Goal: Find specific page/section: Find specific page/section

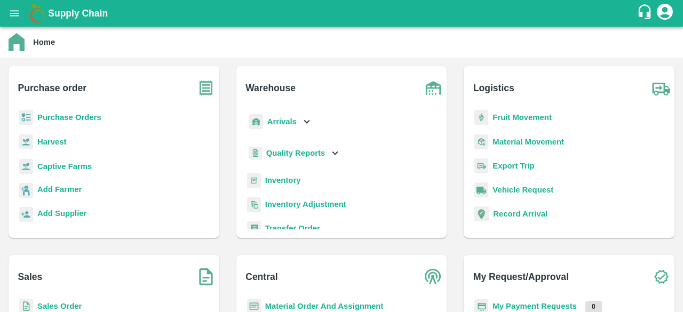
click at [66, 163] on b "Captive Farms" at bounding box center [64, 166] width 54 height 9
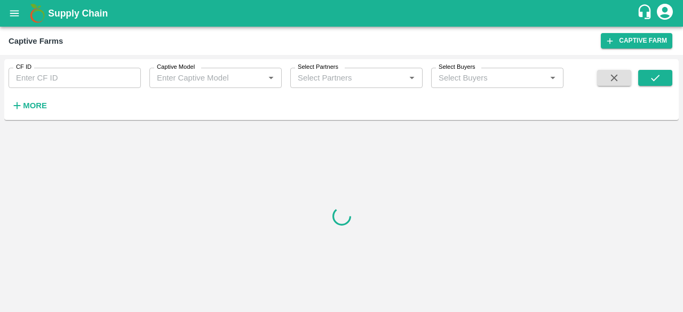
click at [194, 78] on input "Captive Model" at bounding box center [207, 78] width 108 height 14
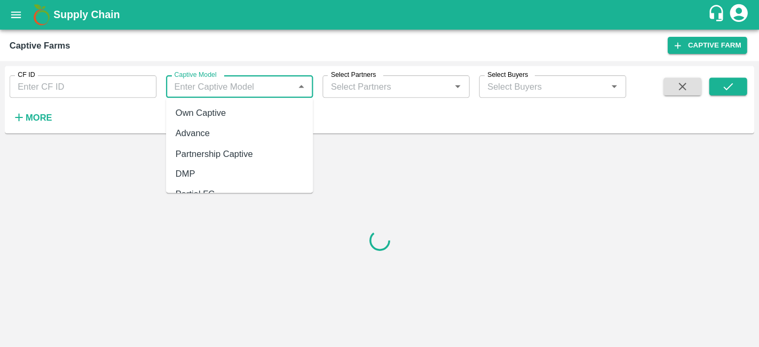
scroll to position [61, 0]
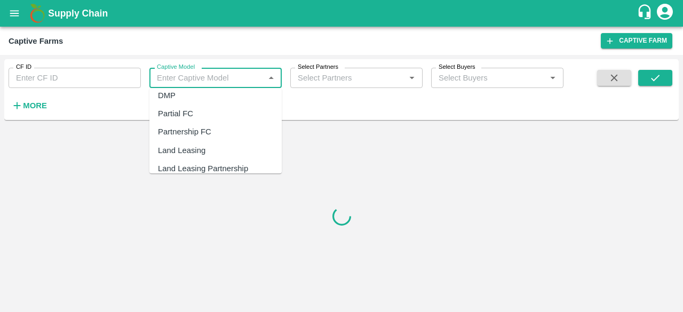
click at [186, 150] on div "Land Leasing" at bounding box center [182, 151] width 48 height 12
type input "Land Leasing"
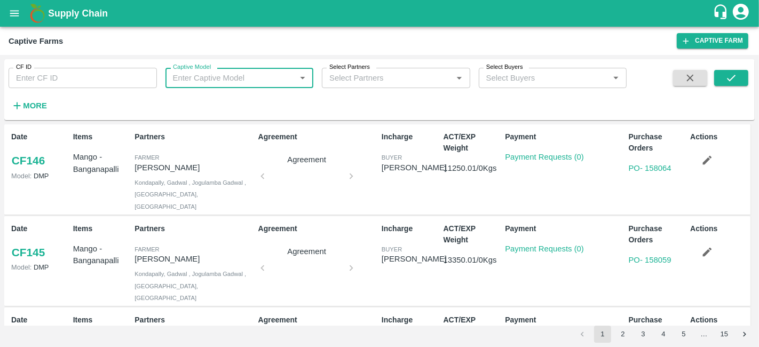
click at [195, 76] on input "Captive Model" at bounding box center [231, 78] width 124 height 14
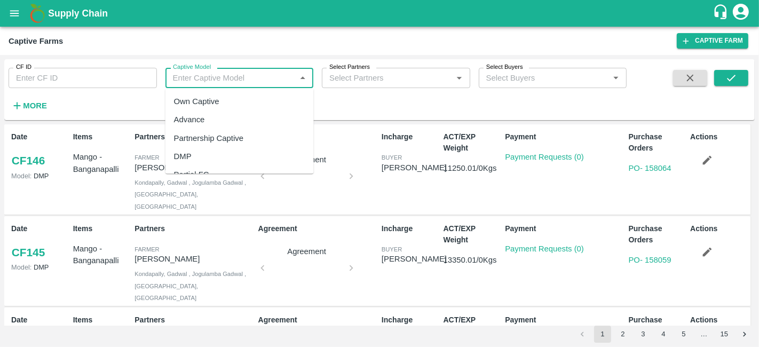
scroll to position [69, 0]
click at [198, 139] on div "Land Leasing" at bounding box center [198, 142] width 48 height 12
type input "Land Leasing"
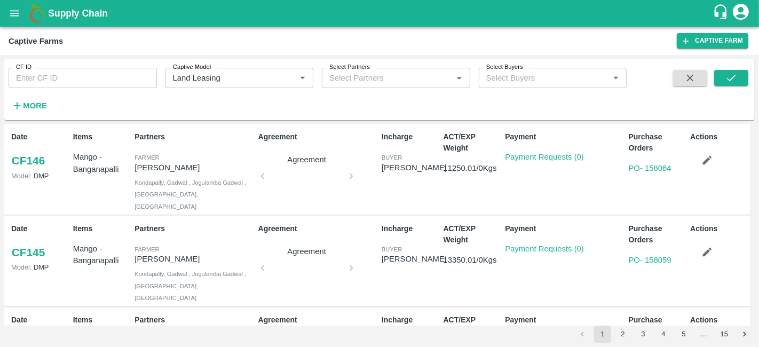
drag, startPoint x: 732, startPoint y: 86, endPoint x: 726, endPoint y: 68, distance: 19.1
click at [683, 68] on div "CF ID CF ID Captive Model Captive Model   * Select Partners Select Partners   *…" at bounding box center [379, 90] width 751 height 52
click at [683, 81] on span at bounding box center [731, 92] width 34 height 44
click at [683, 81] on icon "submit" at bounding box center [731, 78] width 12 height 12
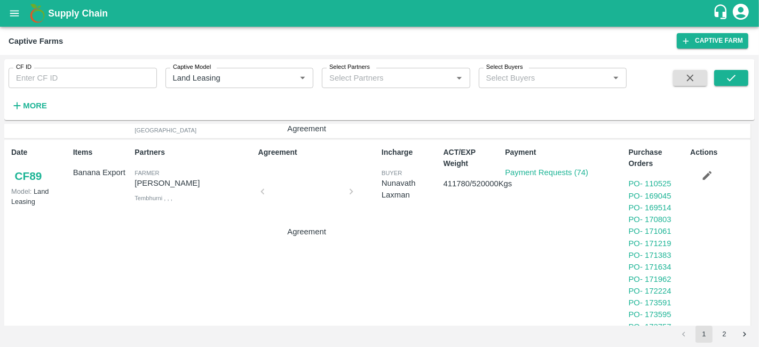
scroll to position [569, 0]
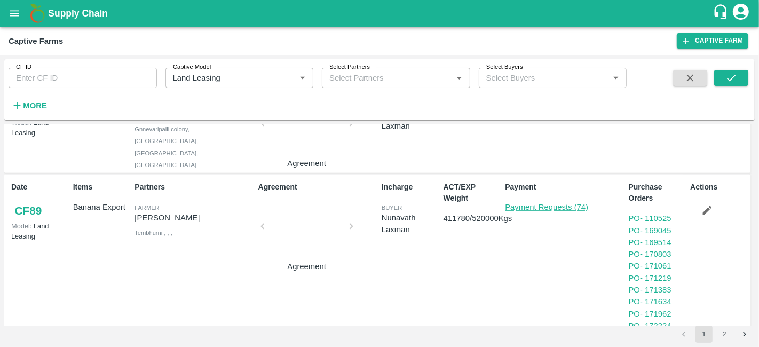
click at [544, 203] on link "Payment Requests (74)" at bounding box center [546, 207] width 83 height 9
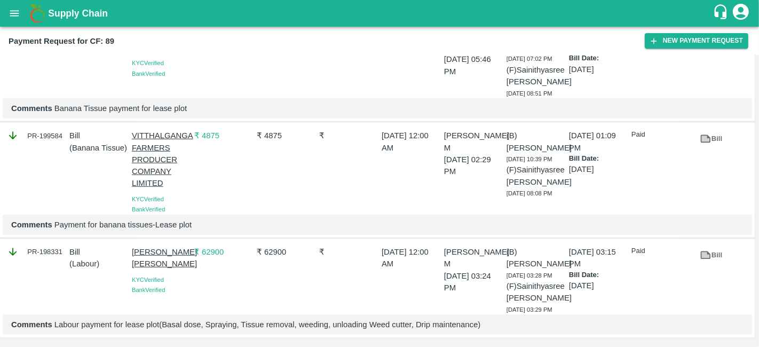
scroll to position [7883, 0]
click at [713, 246] on link "Bill" at bounding box center [711, 255] width 34 height 19
